Goal: Information Seeking & Learning: Learn about a topic

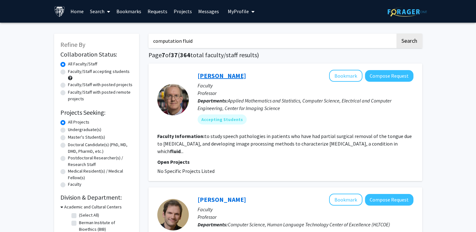
click at [230, 80] on link "[PERSON_NAME]" at bounding box center [222, 76] width 48 height 8
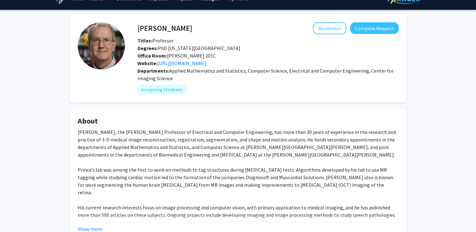
scroll to position [63, 0]
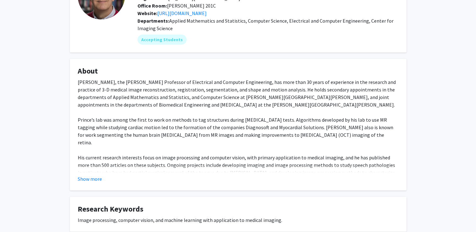
click at [100, 191] on fg-card "About [PERSON_NAME], the [PERSON_NAME] Professor of Electrical and Computer Eng…" at bounding box center [238, 125] width 337 height 132
click at [96, 183] on button "Show more" at bounding box center [90, 179] width 24 height 8
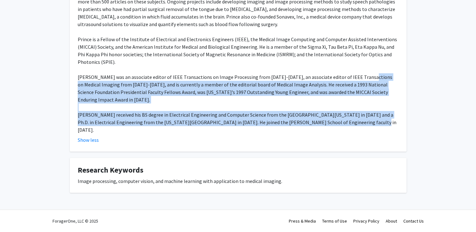
scroll to position [126, 0]
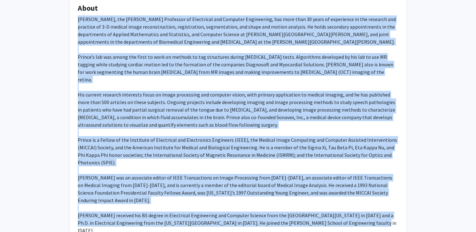
drag, startPoint x: 177, startPoint y: 192, endPoint x: 74, endPoint y: 38, distance: 185.4
click at [74, 38] on fg-card "About [PERSON_NAME], the [PERSON_NAME] Professor of Electrical and Computer Eng…" at bounding box center [238, 124] width 337 height 257
drag, startPoint x: 74, startPoint y: 38, endPoint x: 160, endPoint y: 55, distance: 87.9
copy div "Lorem Ipsumd, sit Ametcon A. Elitseddoei Temporinc ut Laboreetdo mag Aliquaen A…"
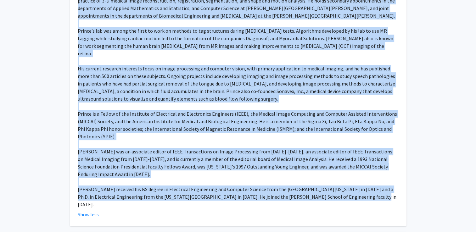
scroll to position [157, 0]
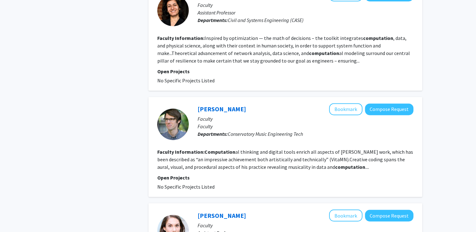
scroll to position [976, 0]
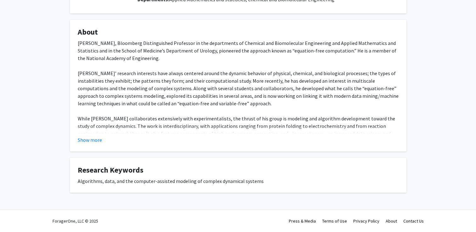
scroll to position [106, 0]
click at [96, 136] on button "Show more" at bounding box center [90, 140] width 24 height 8
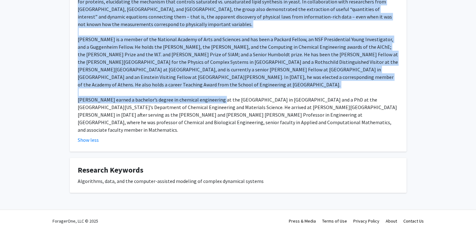
scroll to position [358, 0]
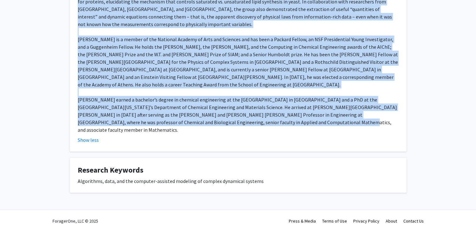
drag, startPoint x: 75, startPoint y: 67, endPoint x: 221, endPoint y: 167, distance: 177.0
copy div "Loremi Dolorsitam, Consectet Adipiscingeli Seddoeius te inc utlaboreetd ma Aliq…"
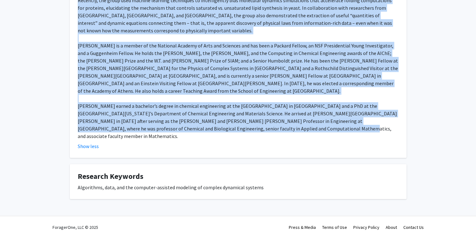
click at [274, 80] on div "[PERSON_NAME], Bloomberg Distinguished Professor in the departments of Chemical…" at bounding box center [238, 1] width 321 height 280
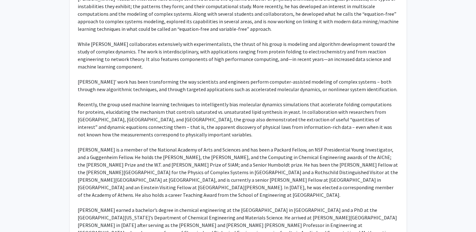
scroll to position [137, 0]
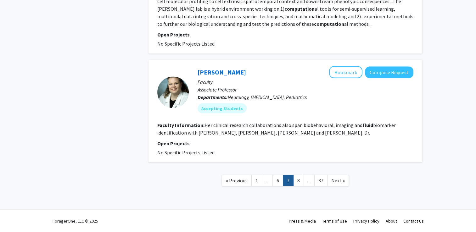
scroll to position [1621, 0]
click at [300, 179] on link "8" at bounding box center [298, 180] width 11 height 11
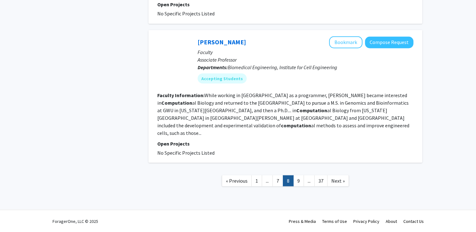
scroll to position [1385, 0]
click at [242, 46] on link "[PERSON_NAME]" at bounding box center [222, 42] width 48 height 8
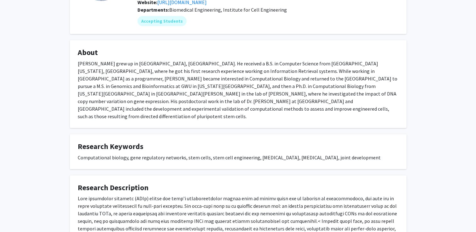
scroll to position [94, 0]
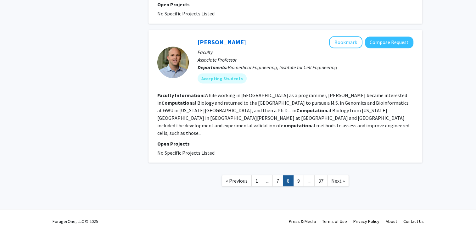
scroll to position [1424, 0]
click at [303, 186] on link "9" at bounding box center [298, 180] width 11 height 11
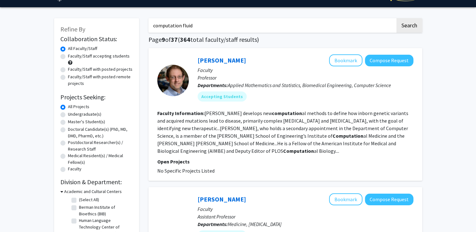
scroll to position [63, 0]
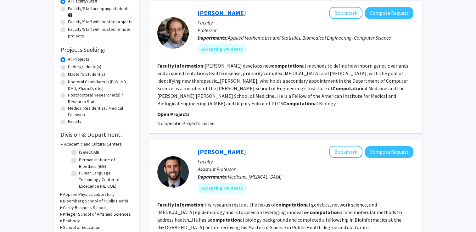
click at [232, 16] on link "[PERSON_NAME]" at bounding box center [222, 13] width 48 height 8
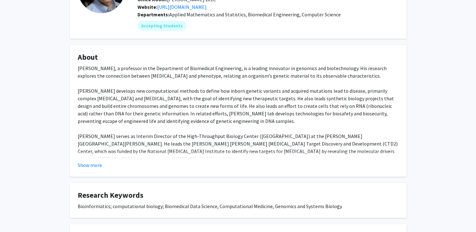
scroll to position [94, 0]
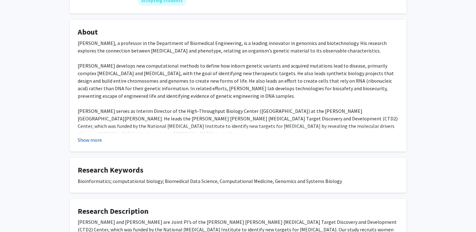
click at [102, 144] on button "Show more" at bounding box center [90, 140] width 24 height 8
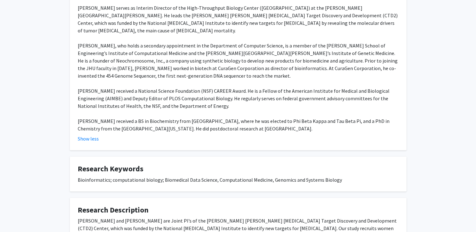
scroll to position [220, 0]
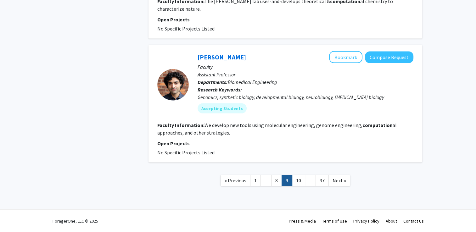
scroll to position [1637, 0]
click at [298, 186] on link "10" at bounding box center [298, 180] width 13 height 11
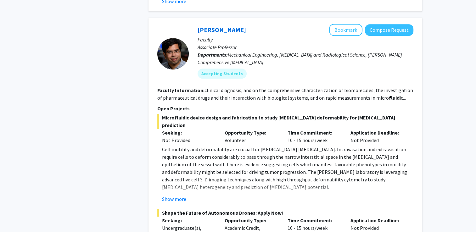
scroll to position [441, 0]
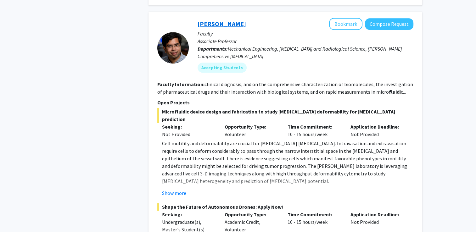
click at [230, 28] on link "[PERSON_NAME]" at bounding box center [222, 24] width 48 height 8
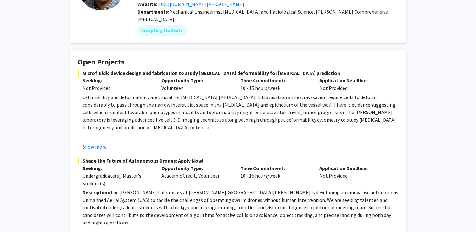
scroll to position [94, 0]
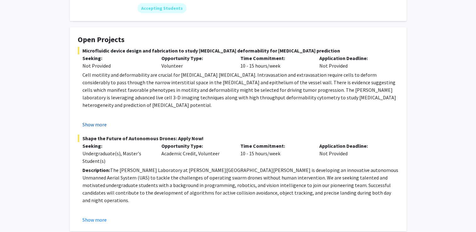
click at [104, 128] on button "Show more" at bounding box center [94, 125] width 24 height 8
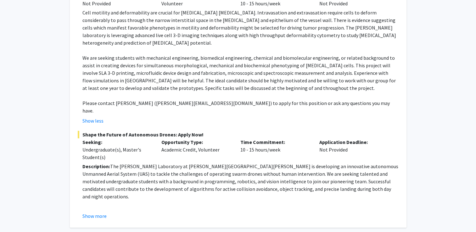
scroll to position [157, 0]
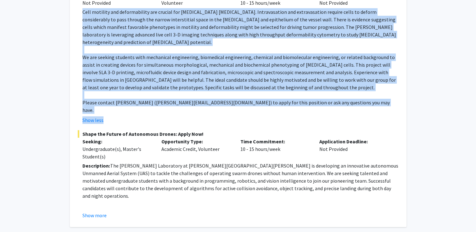
drag, startPoint x: 83, startPoint y: 34, endPoint x: 405, endPoint y: 168, distance: 347.8
click at [405, 168] on fg-card "Open Projects Microfluidic device design and fabrication to study [MEDICAL_DATA…" at bounding box center [238, 95] width 337 height 263
drag, startPoint x: 386, startPoint y: 163, endPoint x: 380, endPoint y: 157, distance: 8.7
click at [386, 114] on p "Please contact [PERSON_NAME] ([PERSON_NAME][EMAIL_ADDRESS][DOMAIN_NAME]) to app…" at bounding box center [240, 106] width 316 height 15
click at [379, 114] on p "Please contact [PERSON_NAME] ([PERSON_NAME][EMAIL_ADDRESS][DOMAIN_NAME]) to app…" at bounding box center [240, 106] width 316 height 15
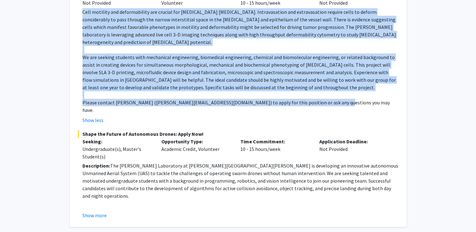
drag, startPoint x: 385, startPoint y: 157, endPoint x: 79, endPoint y: 31, distance: 330.8
click at [79, 31] on fg-read-more "Cell motility and deformability are crucial for [MEDICAL_DATA] [MEDICAL_DATA]. …" at bounding box center [238, 66] width 321 height 116
copy div "Lore ipsumdol sit ametconsectet adi elitsed doe tempor incididunt. Utlaboreetdo…"
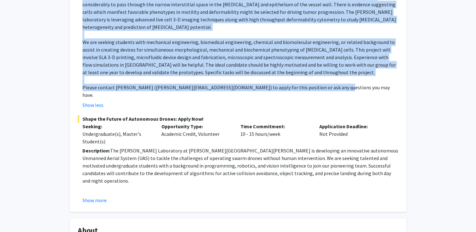
scroll to position [220, 0]
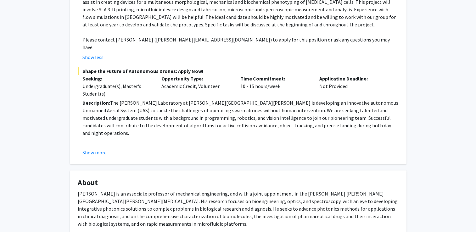
click at [249, 61] on div "Show less" at bounding box center [240, 58] width 316 height 8
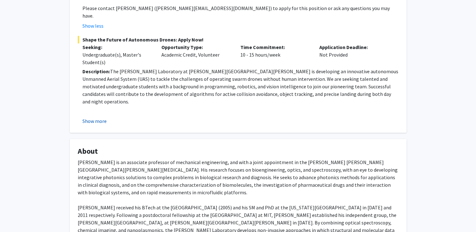
click at [102, 125] on button "Show more" at bounding box center [94, 121] width 24 height 8
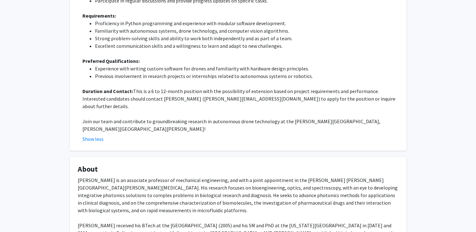
scroll to position [409, 0]
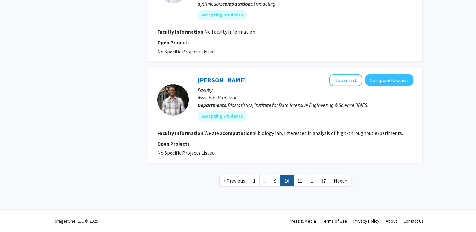
scroll to position [1984, 0]
click at [302, 187] on link "11" at bounding box center [299, 181] width 13 height 11
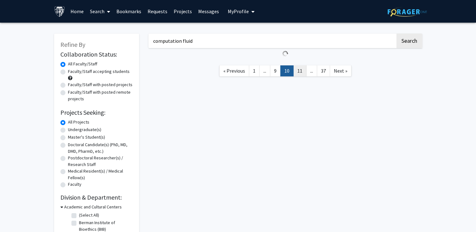
click at [302, 206] on div "computation fluid Search « Previous 1 ... 9 10 11 ... 37 Next »" at bounding box center [285, 173] width 283 height 293
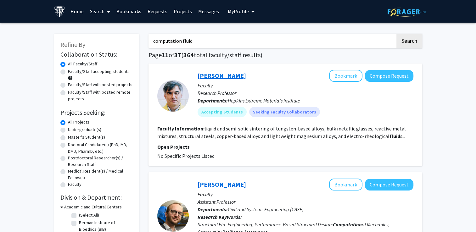
click at [231, 80] on link "[PERSON_NAME]" at bounding box center [222, 76] width 48 height 8
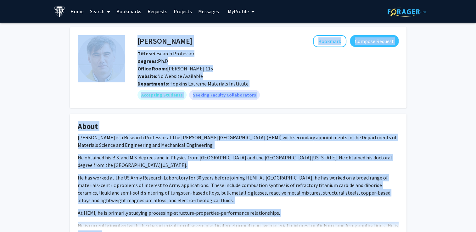
click at [281, 88] on div "Departments: [PERSON_NAME] Extreme Materials Institute" at bounding box center [268, 84] width 261 height 8
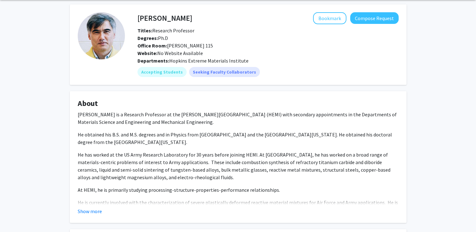
scroll to position [63, 0]
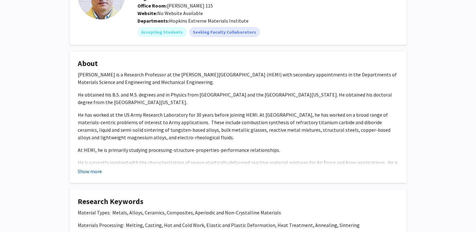
click at [99, 175] on button "Show more" at bounding box center [90, 172] width 24 height 8
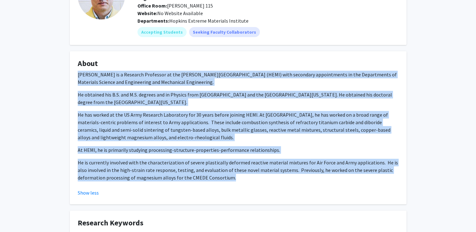
drag, startPoint x: 115, startPoint y: 144, endPoint x: 72, endPoint y: 88, distance: 70.8
click at [72, 88] on fg-card "About [PERSON_NAME] is a Research Professor at the [PERSON_NAME] Extreme Materi…" at bounding box center [238, 127] width 337 height 153
drag, startPoint x: 72, startPoint y: 88, endPoint x: 101, endPoint y: 90, distance: 28.5
copy div "Lo. Ipsumd Sitamet co a Elitsedd Eiusmodte in utl Etdolor Magnaal Enimadmin Ven…"
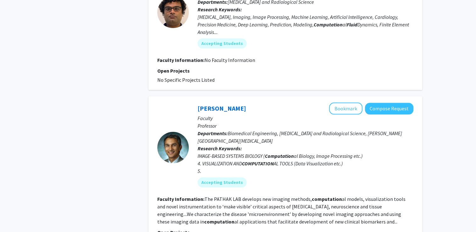
scroll to position [693, 0]
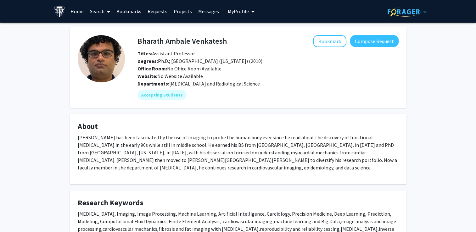
drag, startPoint x: 138, startPoint y: 42, endPoint x: 244, endPoint y: 45, distance: 105.8
click at [227, 45] on h4 "Bharath Ambale Venkatesh" at bounding box center [183, 41] width 90 height 12
drag, startPoint x: 244, startPoint y: 45, endPoint x: 228, endPoint y: 43, distance: 16.2
copy h4 "Bharath Ambale Venkatesh"
click at [278, 50] on div "[PERSON_NAME] Bookmark Compose Request Titles: Assistant Professor Degrees: Ph.…" at bounding box center [268, 57] width 271 height 45
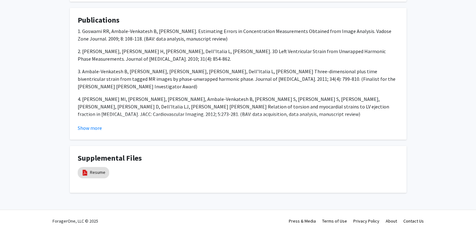
scroll to position [460, 0]
click at [90, 124] on button "Show more" at bounding box center [90, 128] width 24 height 8
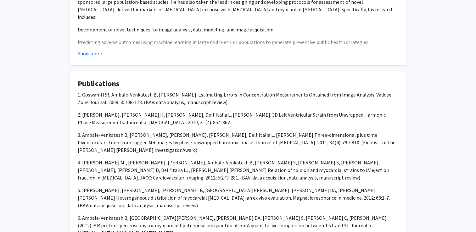
scroll to position [302, 0]
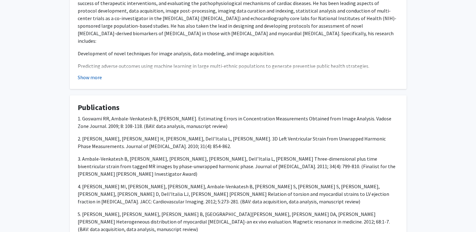
click at [92, 81] on button "Show more" at bounding box center [90, 78] width 24 height 8
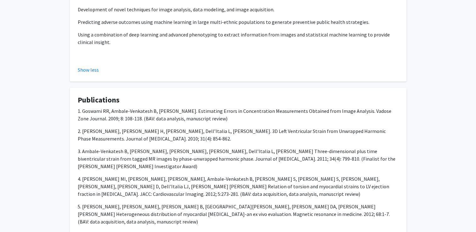
scroll to position [346, 0]
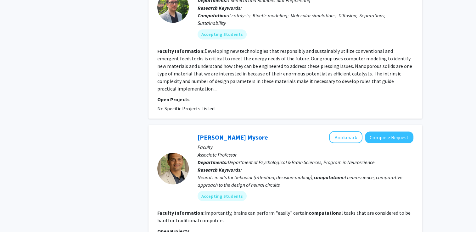
scroll to position [1070, 0]
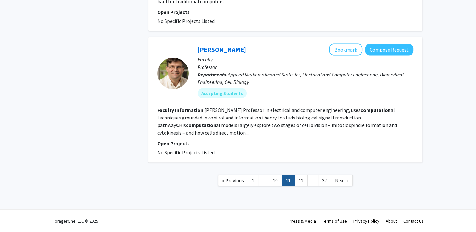
scroll to position [1668, 0]
click at [304, 181] on link "12" at bounding box center [301, 180] width 13 height 11
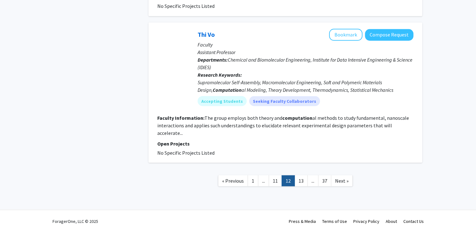
scroll to position [1446, 0]
click at [300, 178] on link "13" at bounding box center [301, 180] width 13 height 11
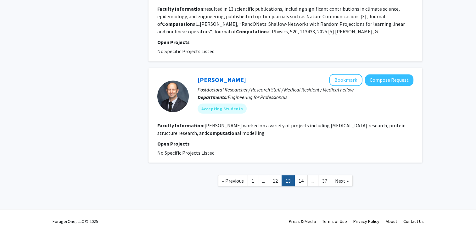
scroll to position [1373, 0]
click at [305, 180] on link "14" at bounding box center [301, 180] width 13 height 11
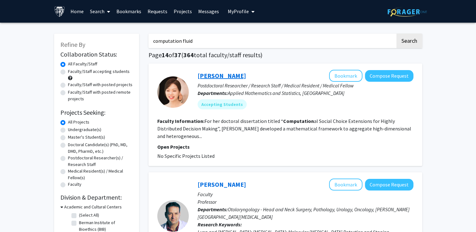
click at [234, 80] on link "[PERSON_NAME]" at bounding box center [222, 76] width 48 height 8
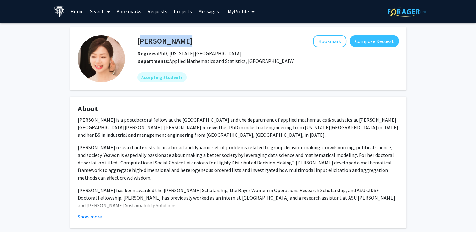
drag, startPoint x: 139, startPoint y: 42, endPoint x: 191, endPoint y: 46, distance: 52.7
click at [191, 46] on div "Yeawon Yoo Bookmark Compose Request" at bounding box center [268, 41] width 271 height 12
copy h4 "[PERSON_NAME]"
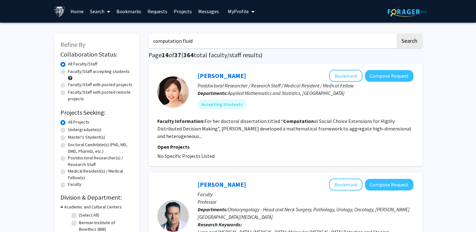
click at [201, 43] on input "computation fluid" at bounding box center [272, 41] width 247 height 14
type input "computation fluid dynamic"
click at [397, 34] on button "Search" at bounding box center [410, 41] width 26 height 14
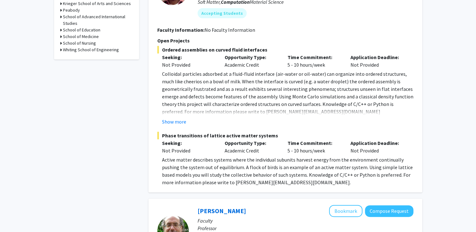
scroll to position [346, 0]
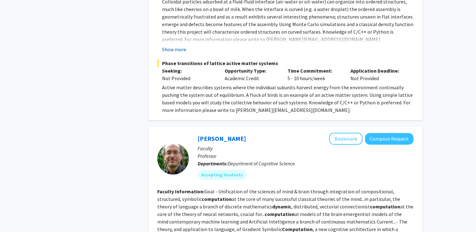
click at [184, 53] on button "Show more" at bounding box center [174, 50] width 24 height 8
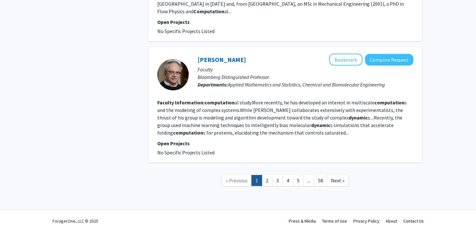
scroll to position [1770, 0]
click at [268, 179] on link "2" at bounding box center [267, 180] width 11 height 11
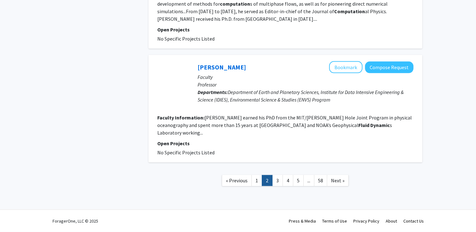
scroll to position [1606, 0]
